Goal: Information Seeking & Learning: Learn about a topic

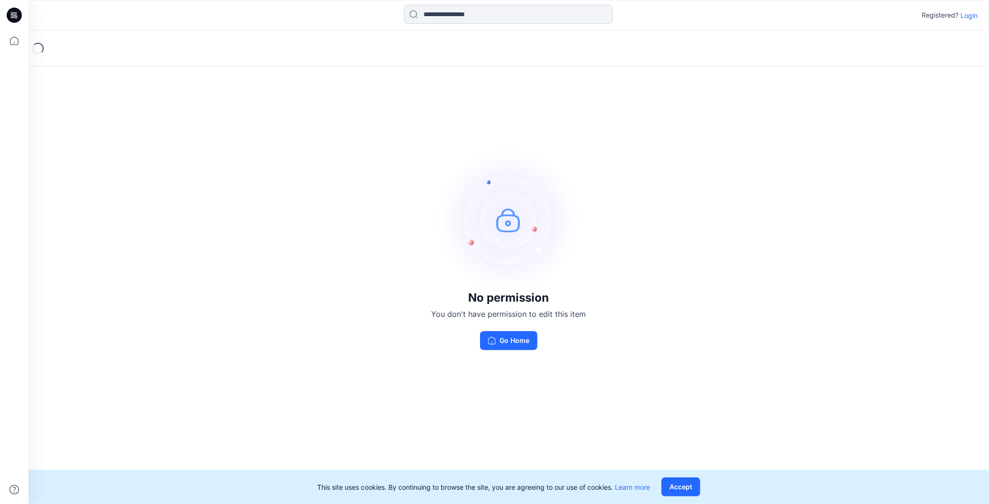
click at [481, 18] on input at bounding box center [508, 14] width 209 height 19
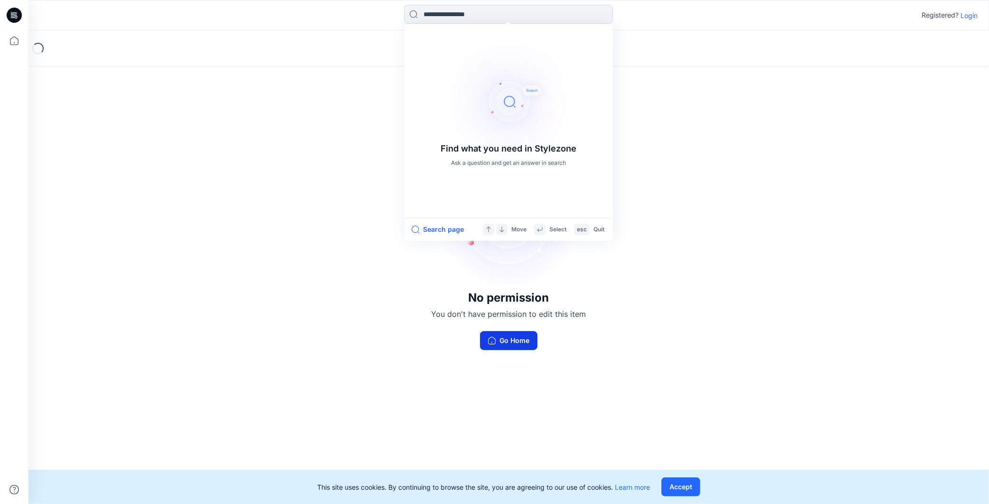
click at [517, 345] on button "Go Home" at bounding box center [508, 340] width 57 height 19
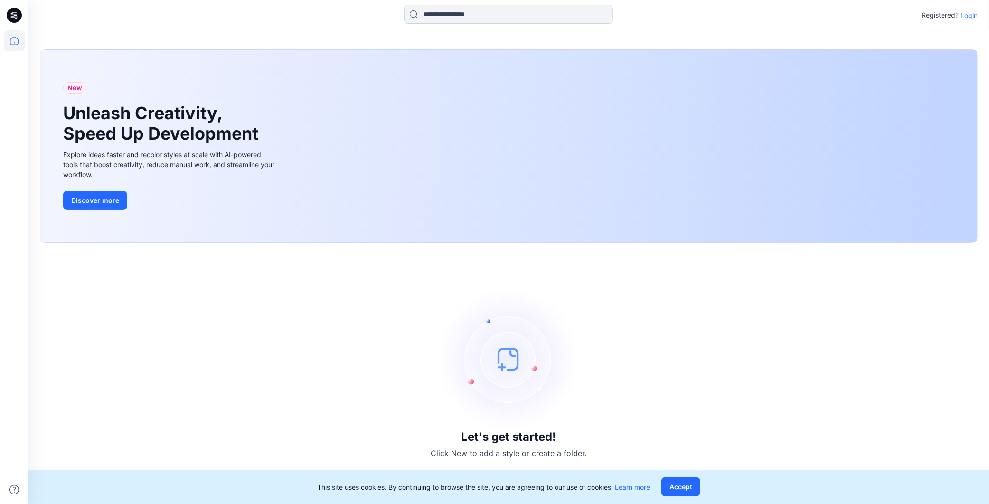
click at [476, 14] on input at bounding box center [508, 14] width 209 height 19
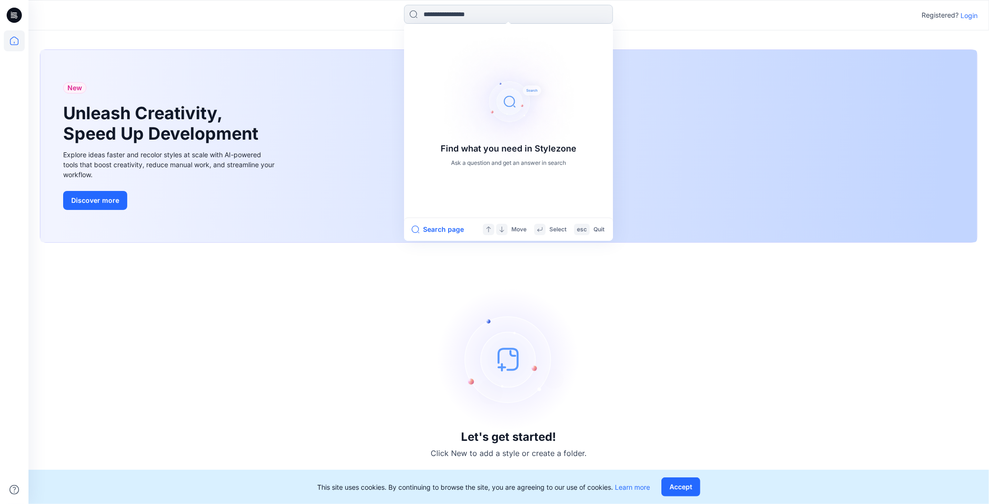
click at [475, 15] on input at bounding box center [508, 14] width 209 height 19
click at [966, 19] on p "Login" at bounding box center [968, 15] width 17 height 10
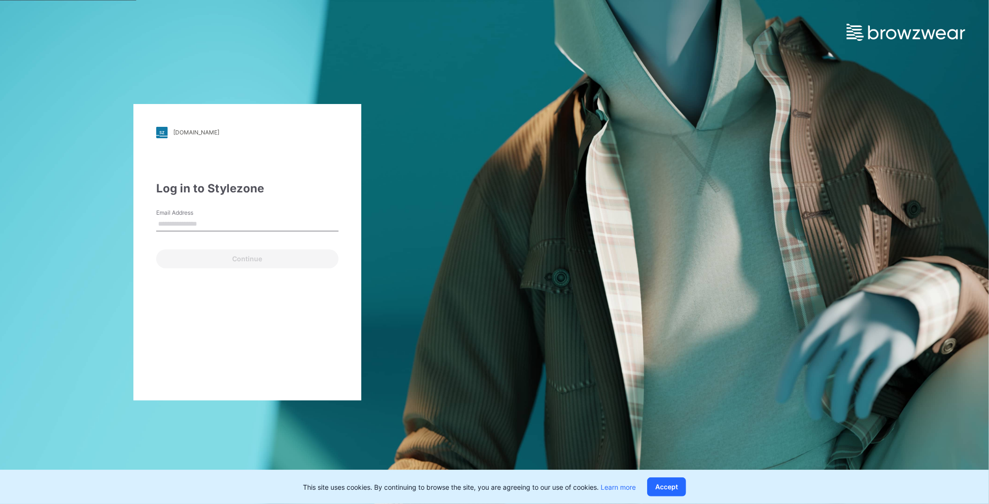
click at [235, 221] on input "Email Address" at bounding box center [247, 224] width 182 height 14
type input "**********"
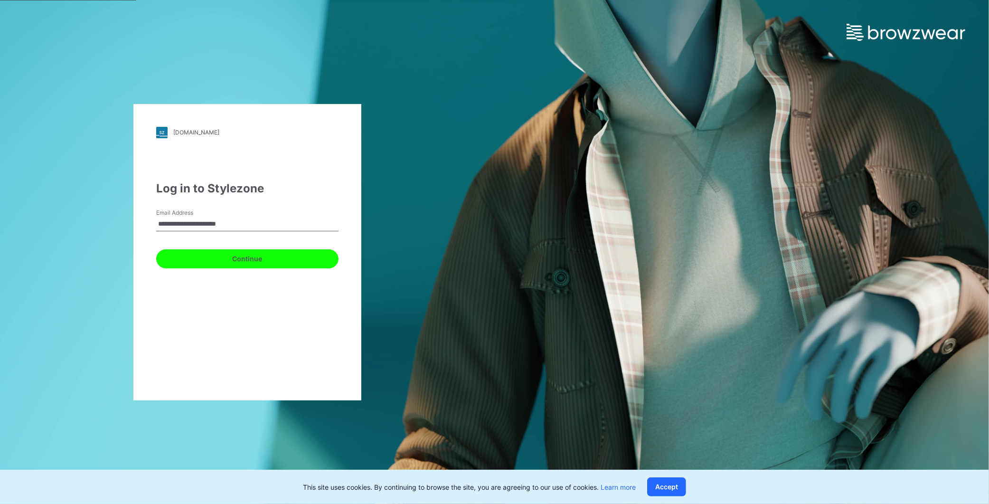
click at [210, 264] on button "Continue" at bounding box center [247, 258] width 182 height 19
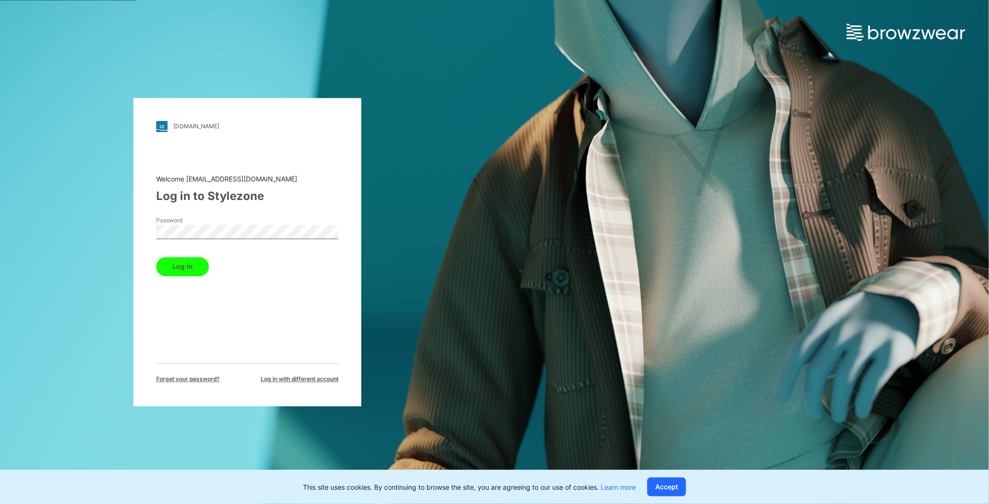
click at [182, 267] on button "Log in" at bounding box center [182, 266] width 53 height 19
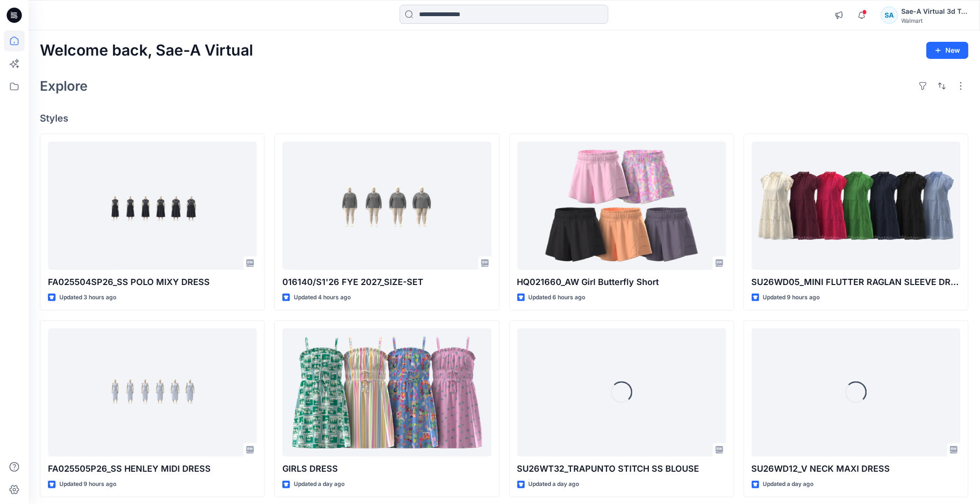
click at [442, 21] on input at bounding box center [504, 14] width 209 height 19
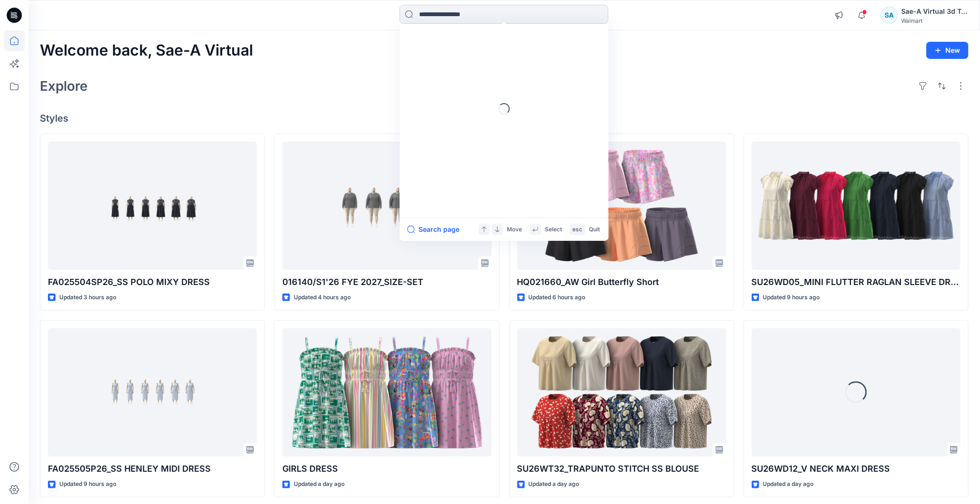
paste input "********"
type input "********"
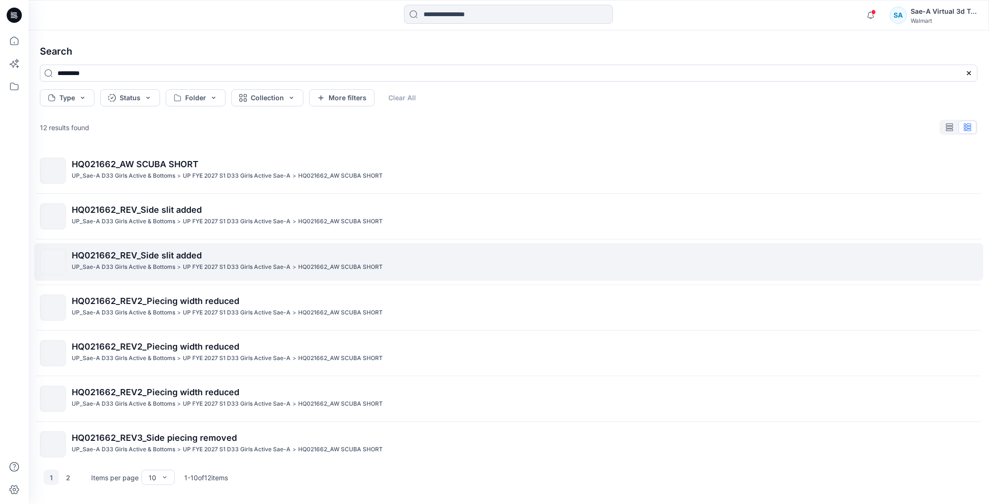
click at [167, 253] on span "HQ021662_REV_Side slit added" at bounding box center [137, 255] width 130 height 10
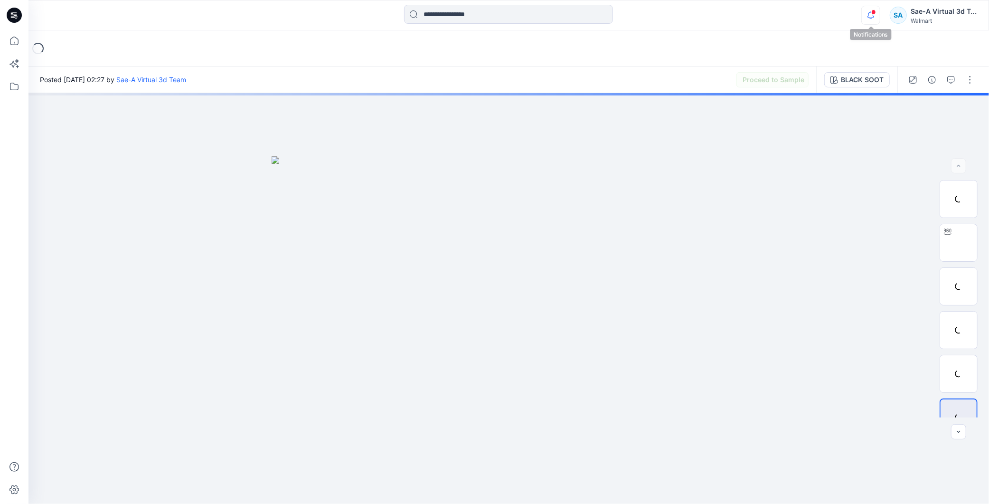
click at [869, 13] on icon "button" at bounding box center [871, 15] width 18 height 19
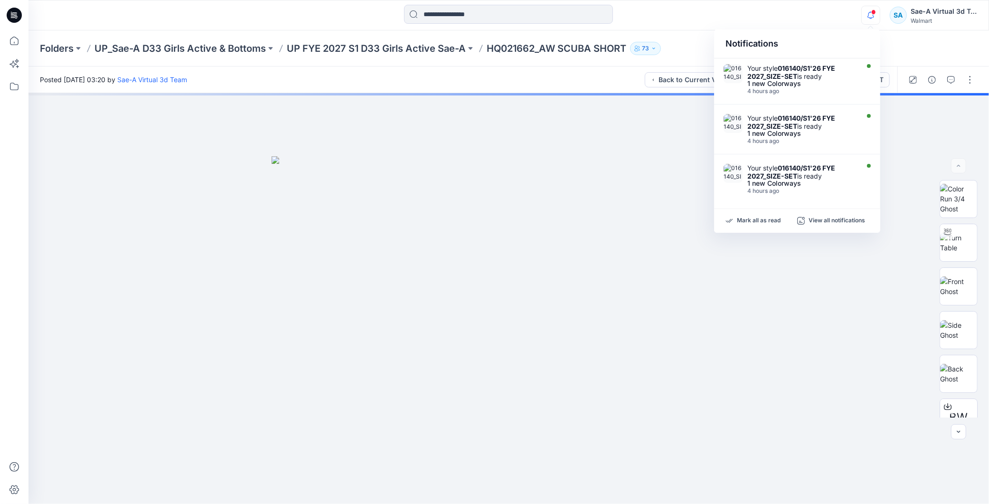
click at [867, 19] on icon "button" at bounding box center [871, 15] width 18 height 19
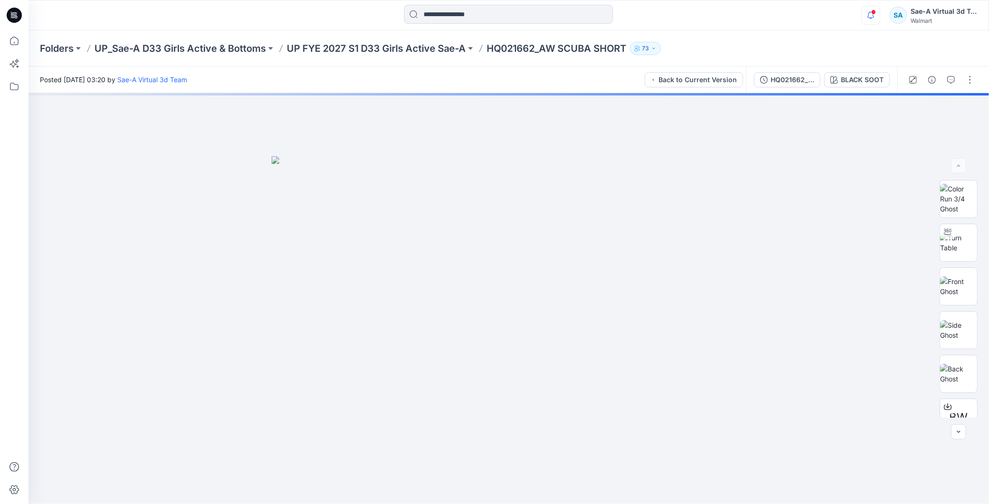
click at [869, 18] on icon "button" at bounding box center [871, 15] width 18 height 19
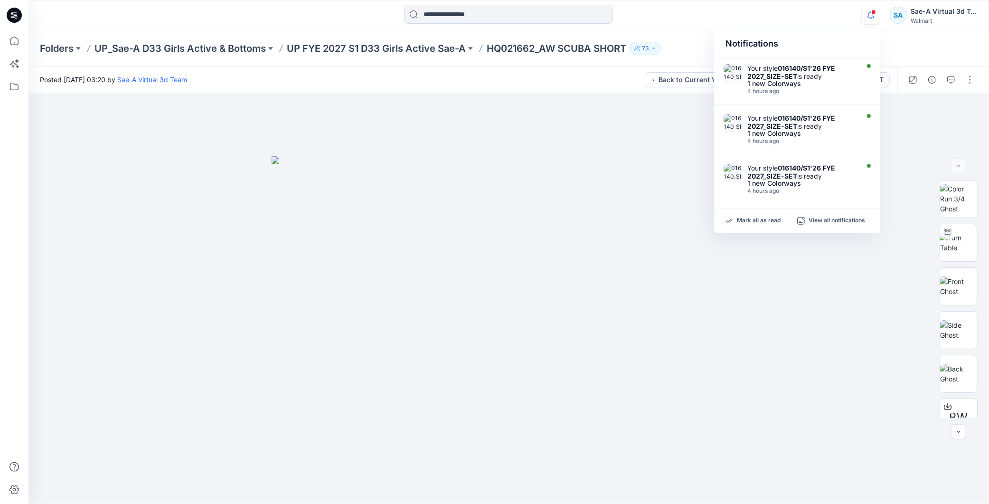
click at [874, 13] on span at bounding box center [873, 11] width 5 height 5
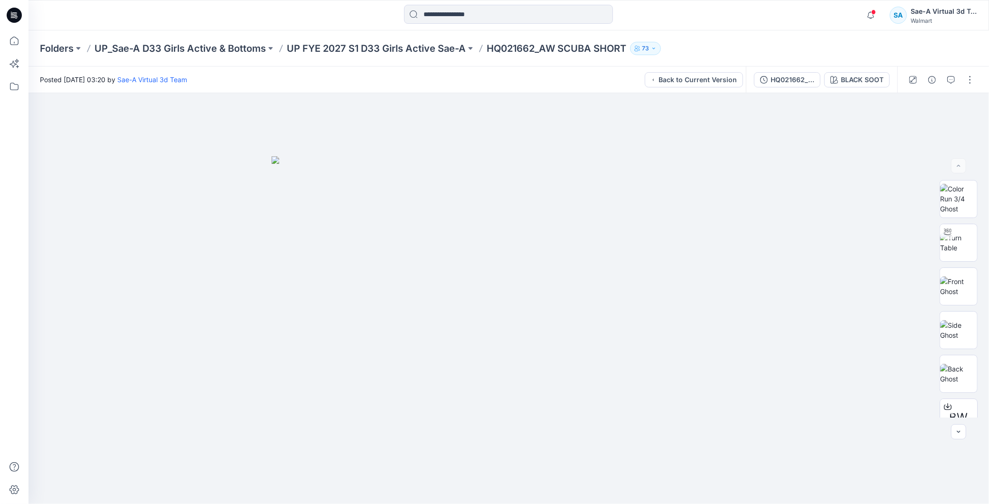
click at [874, 13] on span at bounding box center [873, 11] width 5 height 5
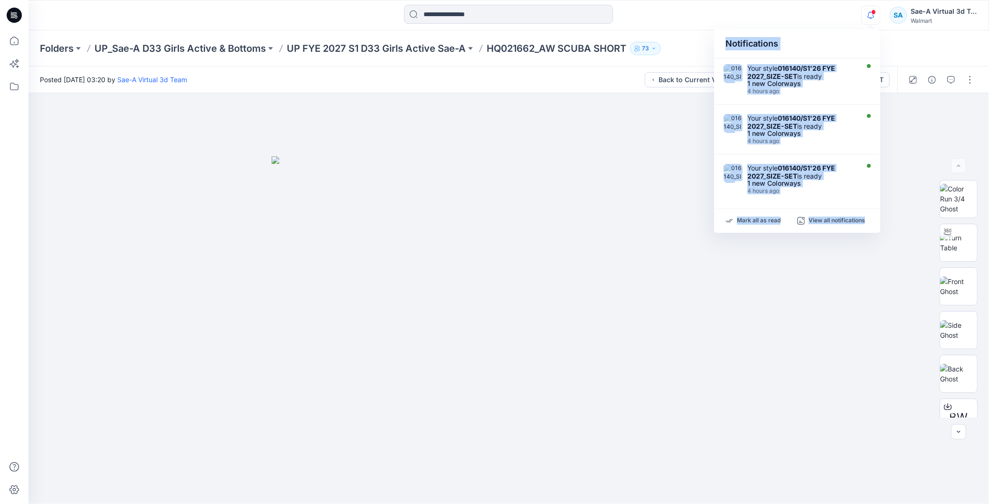
click at [829, 18] on div "Notifications Your style 016140/S1'26 FYE 2027_SIZE-SET is ready 1 new Colorway…" at bounding box center [508, 15] width 960 height 21
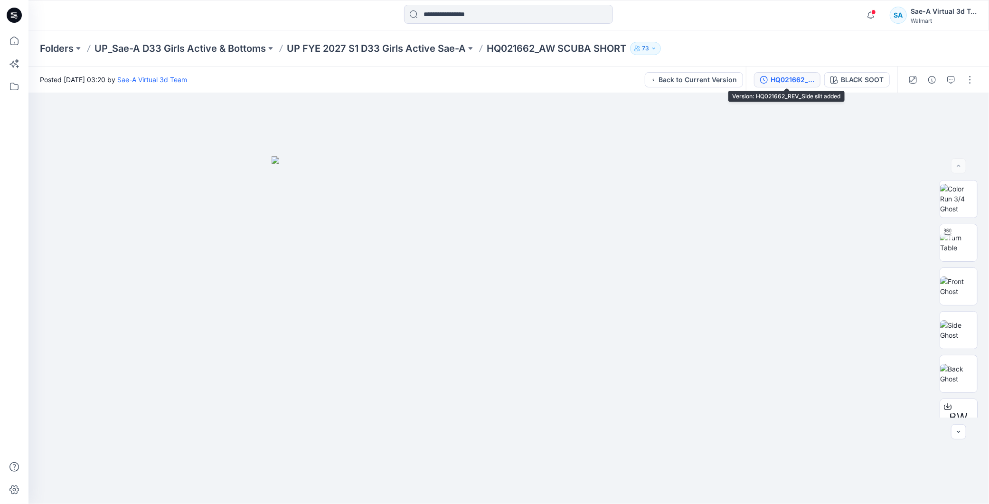
click at [771, 81] on div "HQ021662_REV_Side slit added" at bounding box center [793, 80] width 44 height 10
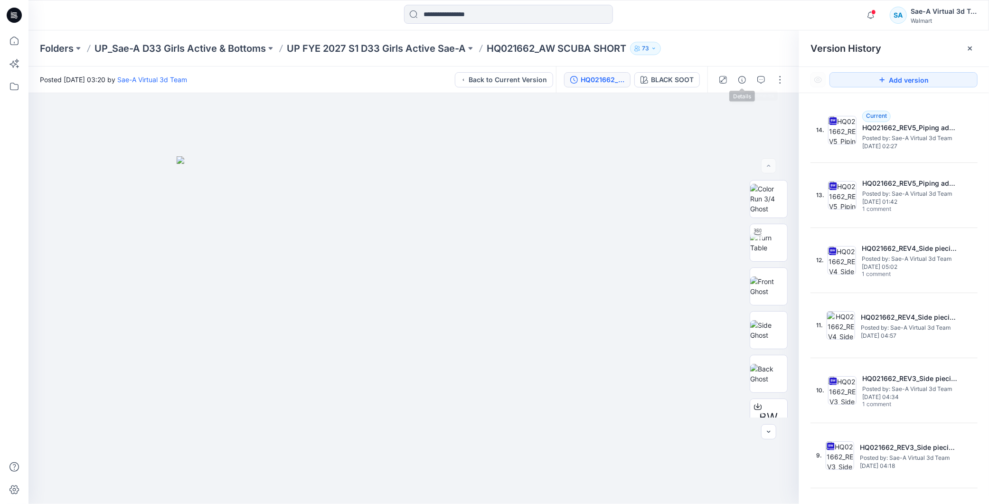
click at [751, 81] on div at bounding box center [751, 79] width 88 height 27
click at [758, 81] on icon "button" at bounding box center [761, 80] width 8 height 8
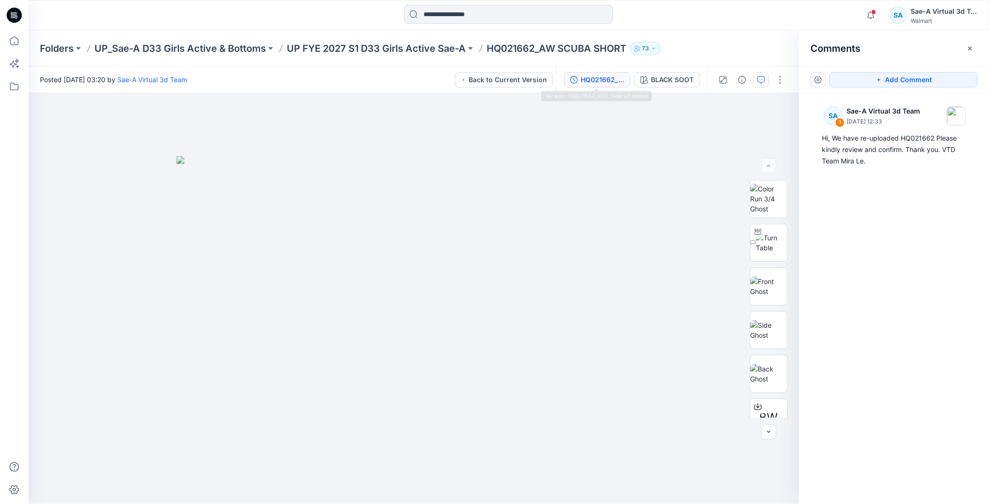
click at [604, 78] on div "HQ021662_REV_Side slit added" at bounding box center [603, 80] width 44 height 10
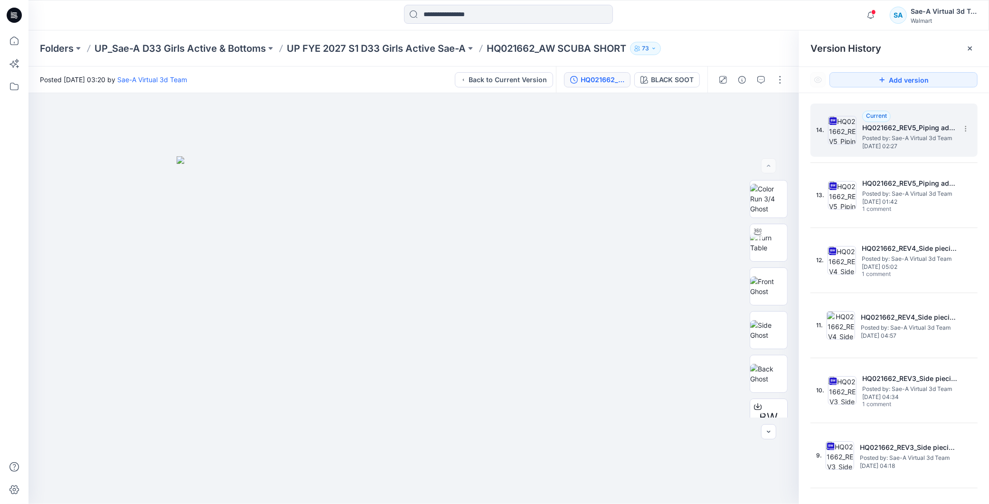
click at [901, 139] on span "Posted by: Sae-A Virtual 3d Team" at bounding box center [909, 137] width 95 height 9
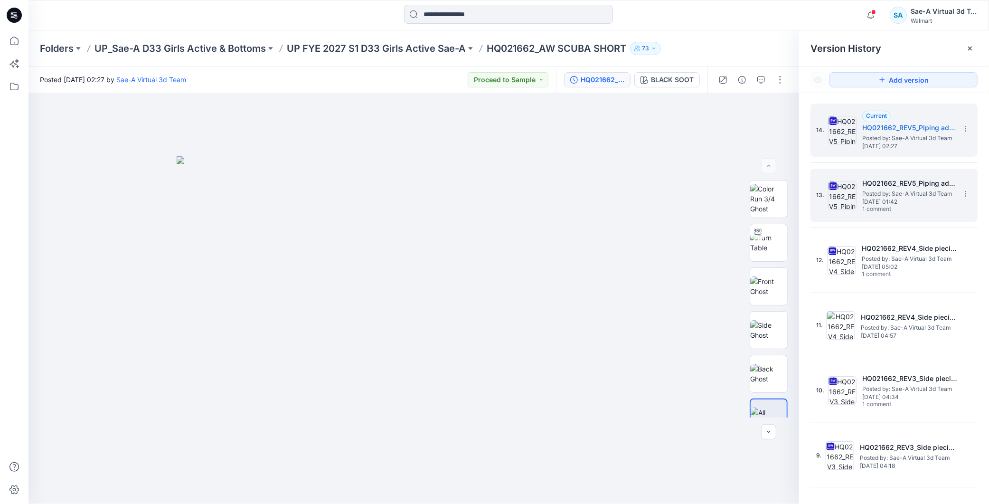
click at [867, 193] on span "Posted by: Sae-A Virtual 3d Team" at bounding box center [909, 193] width 95 height 9
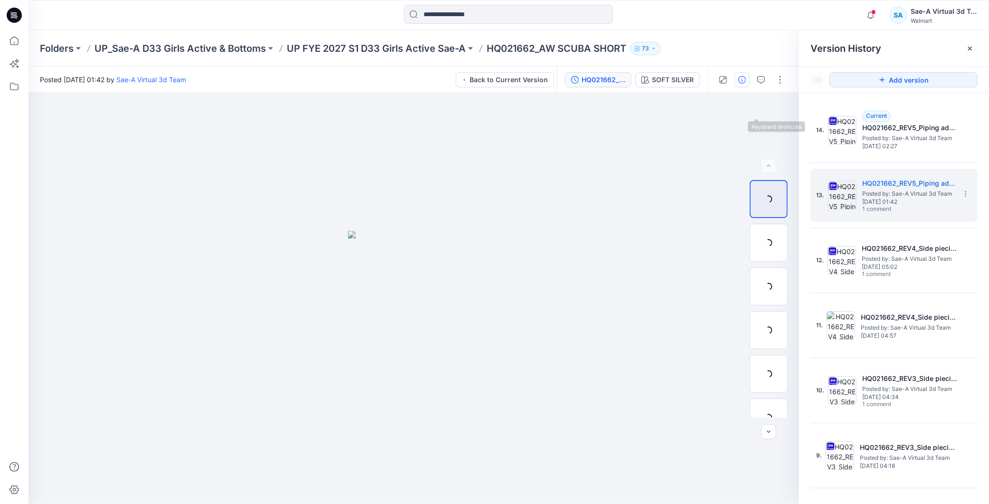
click at [745, 81] on icon "button" at bounding box center [742, 80] width 8 height 8
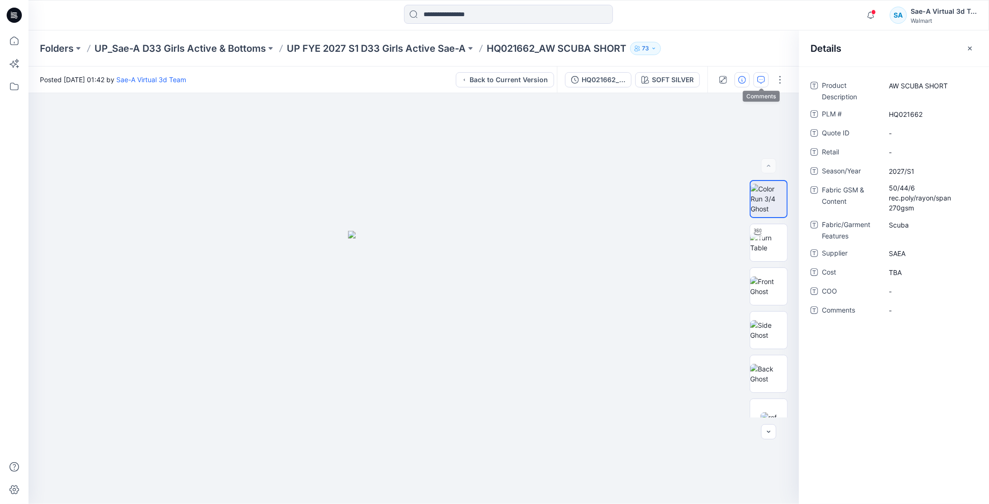
click at [760, 81] on icon "button" at bounding box center [761, 80] width 8 height 8
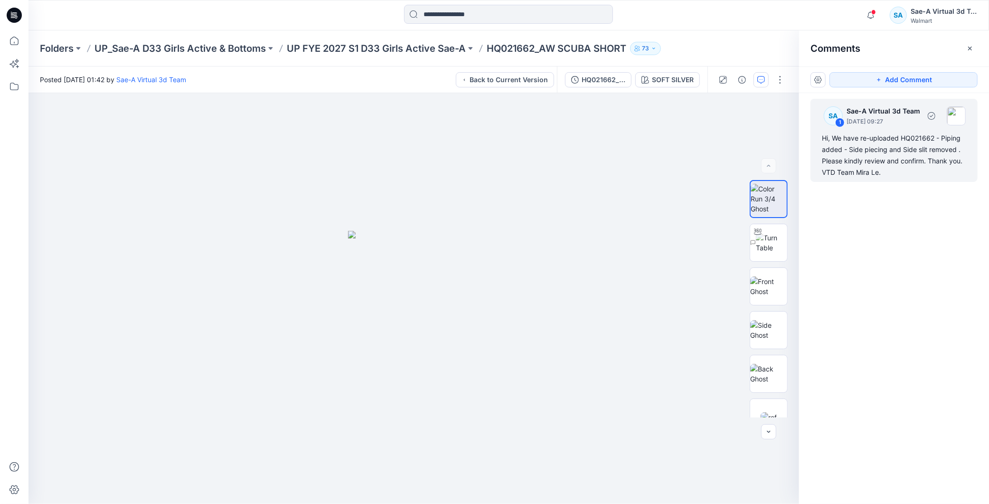
click at [907, 171] on div "Hi, We have re-uploaded HQ021662 - Piping added - Side piecing and Side slit re…" at bounding box center [894, 155] width 144 height 46
